Goal: Transaction & Acquisition: Download file/media

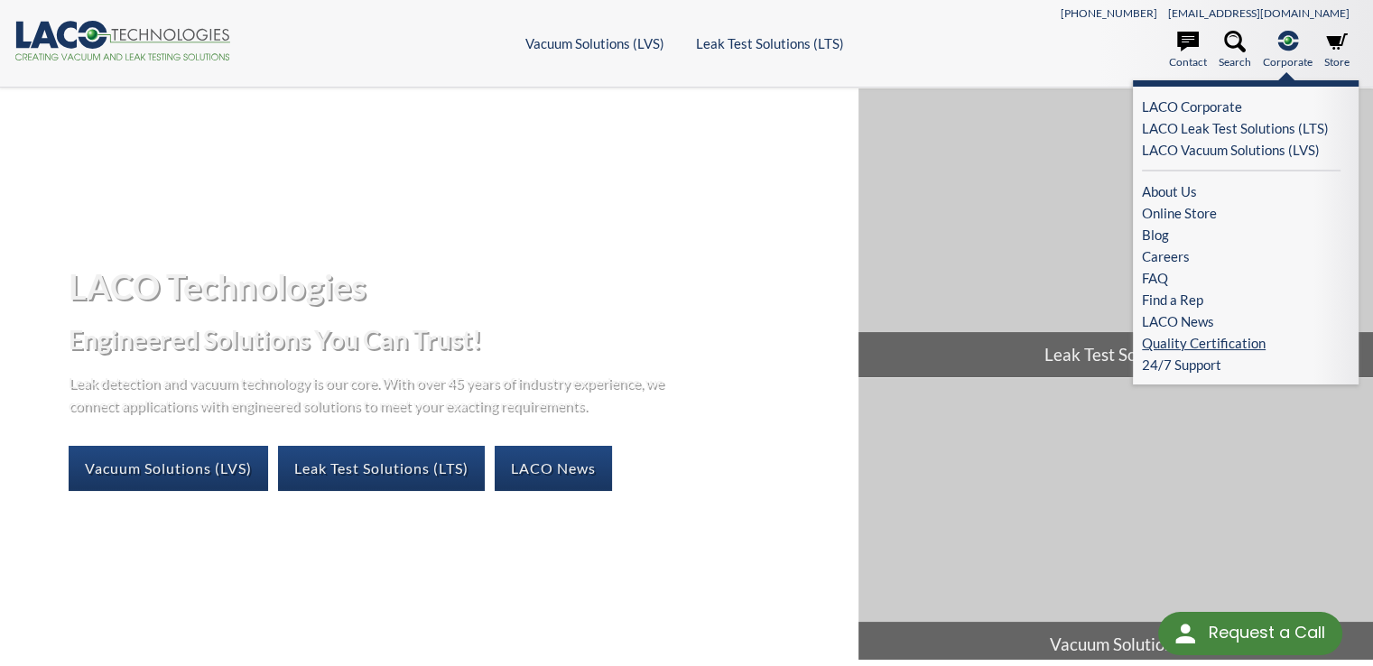
click at [1201, 339] on link "Quality Certification" at bounding box center [1241, 343] width 199 height 22
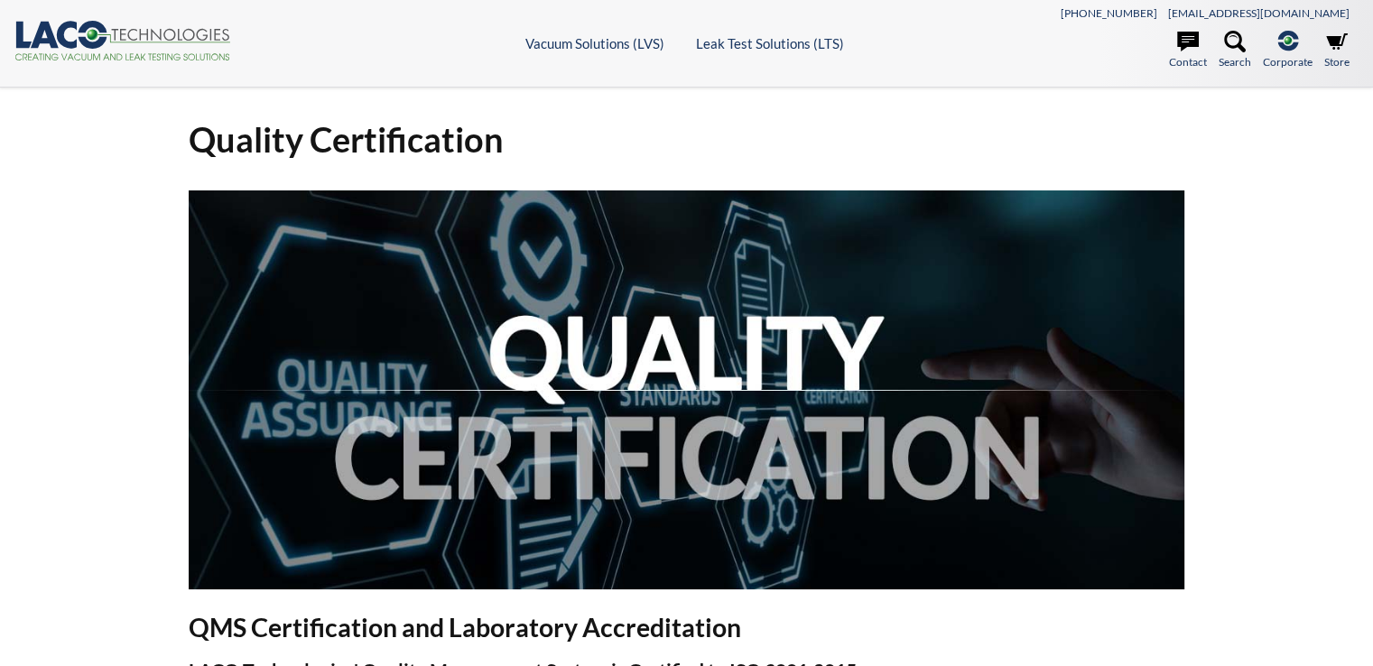
select select "Language Translate Widget"
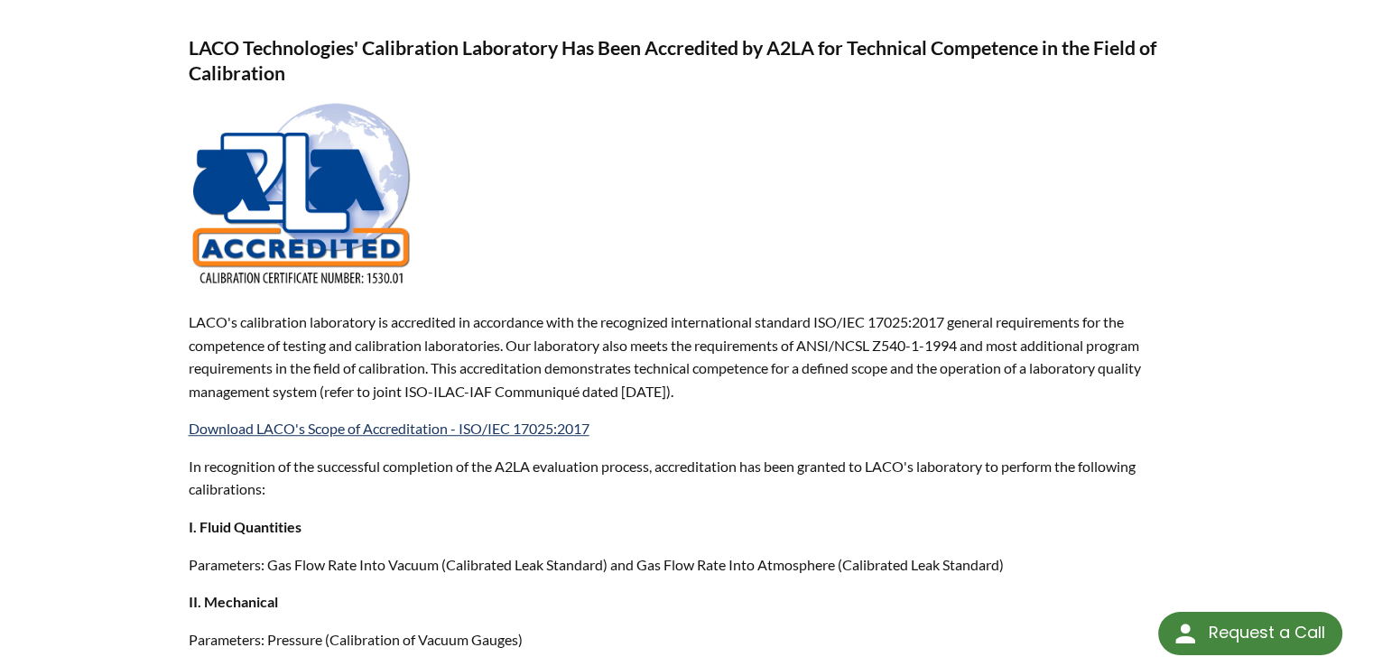
scroll to position [1195, 0]
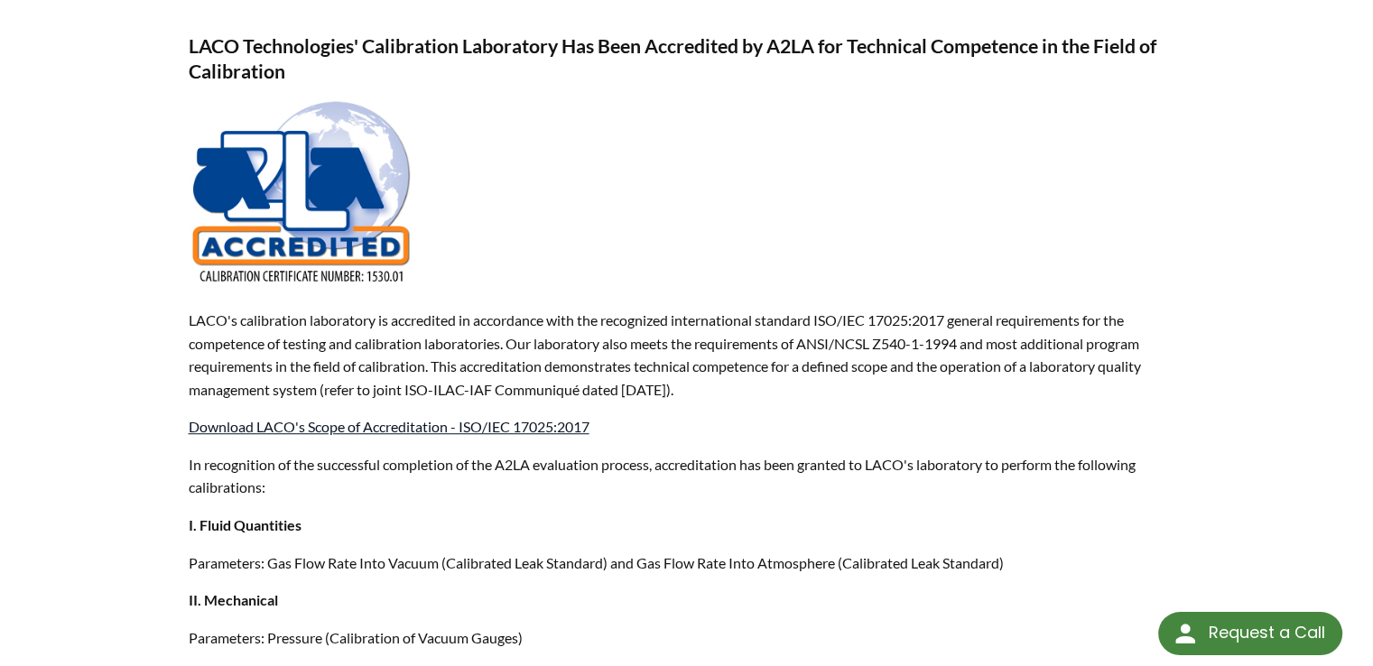
click at [287, 424] on link "Download LACO's Scope of Accreditation - ISO/IEC 17025:2017" at bounding box center [389, 426] width 401 height 17
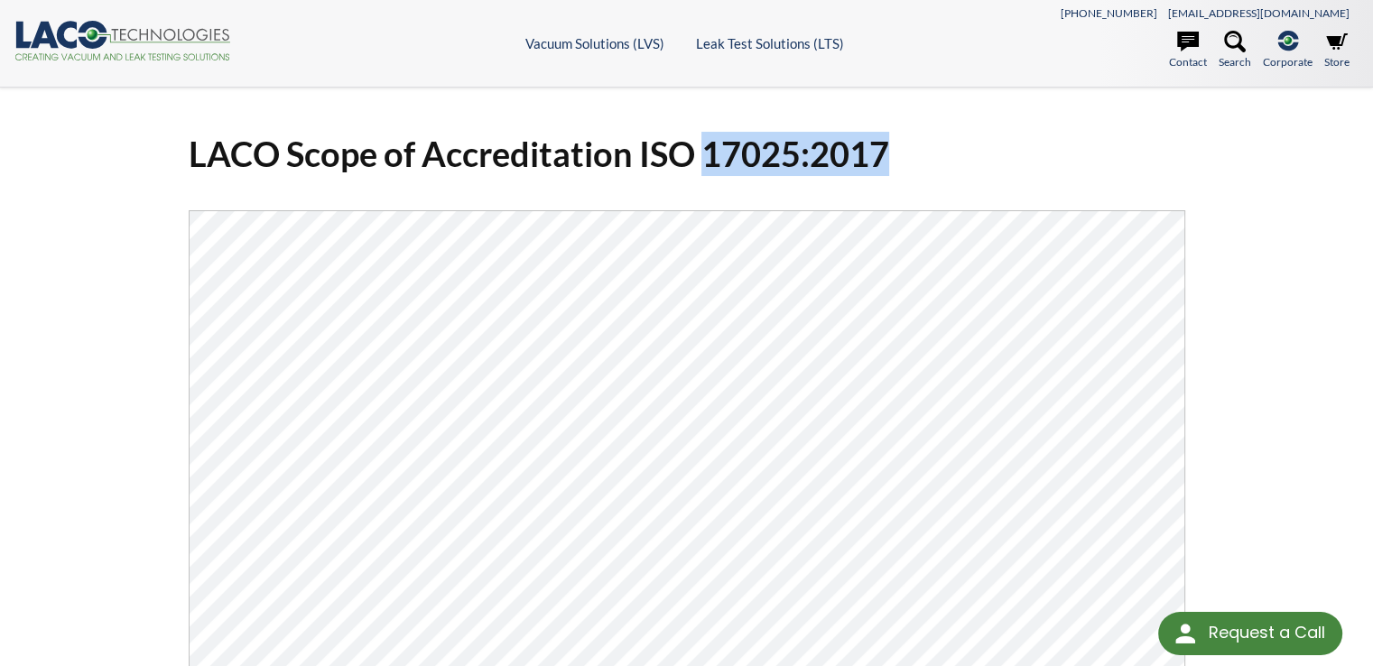
drag, startPoint x: 706, startPoint y: 153, endPoint x: 996, endPoint y: 150, distance: 289.8
click at [996, 150] on h1 "LACO Scope of Accreditation ISO 17025:2017" at bounding box center [687, 154] width 997 height 44
click at [1330, 358] on div "LACO Scope of Accreditation ISO 17025:2017 Click Here To Download" at bounding box center [686, 512] width 1373 height 848
